Goal: Navigation & Orientation: Find specific page/section

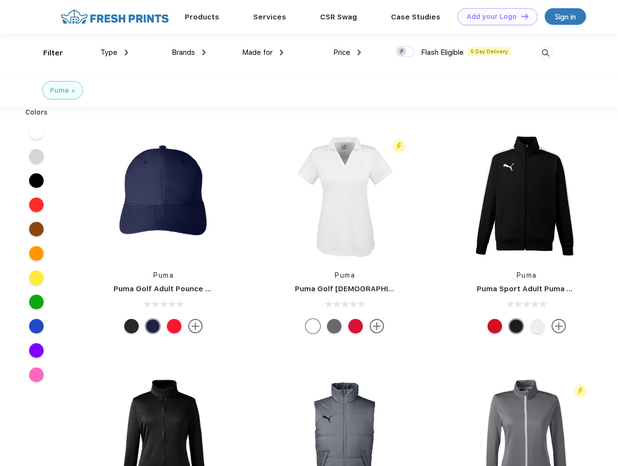
click at [494, 17] on link "Add your Logo Design Tool" at bounding box center [498, 16] width 80 height 17
click at [0, 0] on div "Design Tool" at bounding box center [0, 0] width 0 height 0
click at [521, 16] on link "Add your Logo Design Tool" at bounding box center [498, 16] width 80 height 17
click at [47, 53] on div "Filter" at bounding box center [53, 53] width 20 height 11
click at [115, 52] on span "Type" at bounding box center [108, 52] width 17 height 9
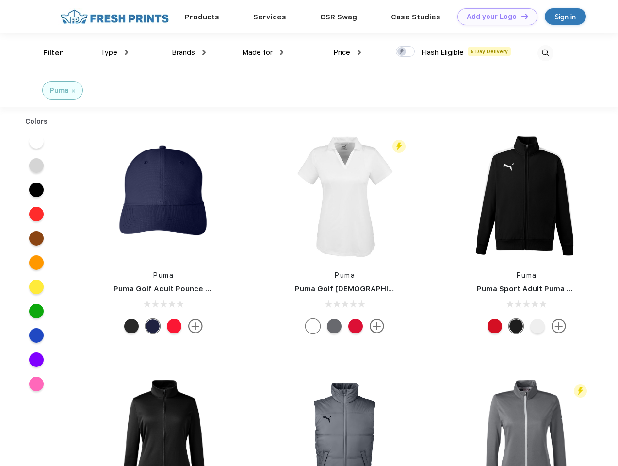
click at [189, 52] on span "Brands" at bounding box center [183, 52] width 23 height 9
click at [263, 52] on span "Made for" at bounding box center [257, 52] width 31 height 9
click at [348, 52] on span "Price" at bounding box center [341, 52] width 17 height 9
click at [406, 52] on div at bounding box center [405, 51] width 19 height 11
click at [402, 52] on input "checkbox" at bounding box center [399, 49] width 6 height 6
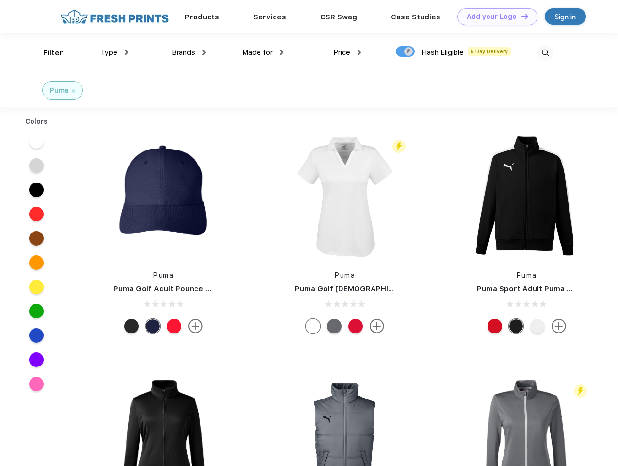
click at [546, 53] on img at bounding box center [546, 53] width 16 height 16
